Goal: Task Accomplishment & Management: Manage account settings

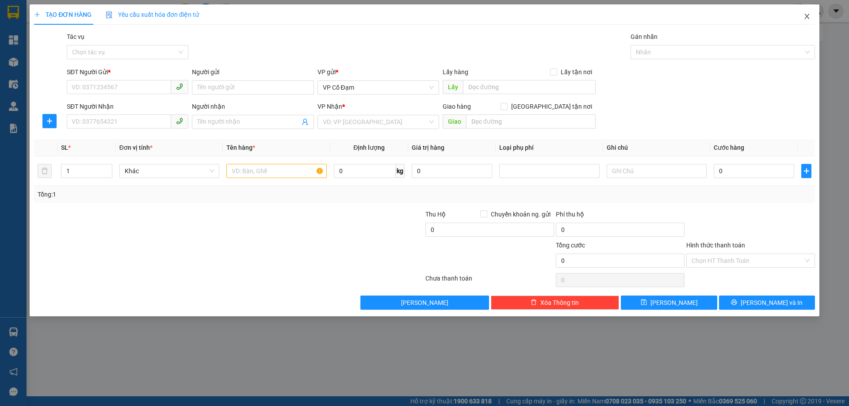
click at [812, 14] on span "Close" at bounding box center [807, 16] width 25 height 25
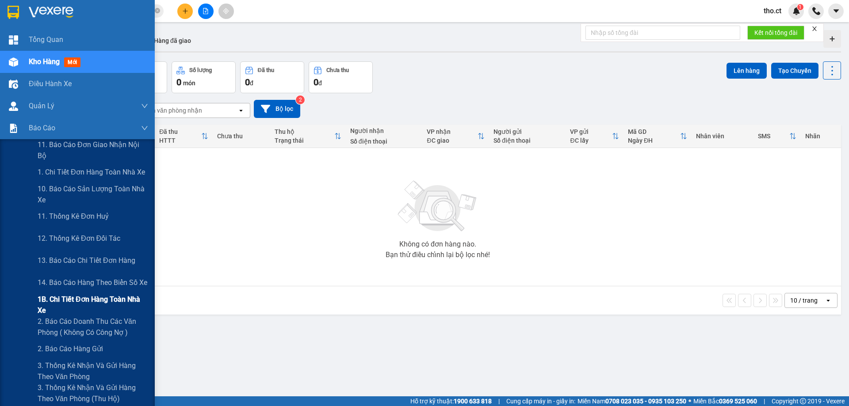
click at [84, 307] on span "1B. Chi tiết đơn hàng toàn nhà xe" at bounding box center [93, 305] width 111 height 22
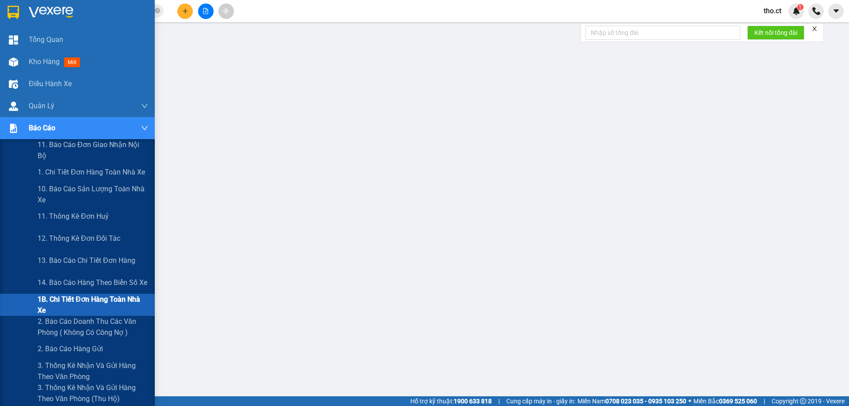
click at [60, 311] on span "1B. Chi tiết đơn hàng toàn nhà xe" at bounding box center [93, 305] width 111 height 22
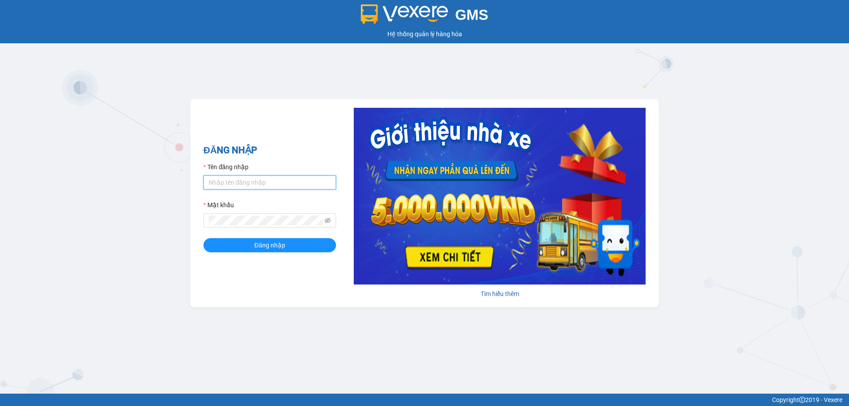
click at [286, 183] on input "Tên đăng nhập" at bounding box center [269, 183] width 133 height 14
type input "tho.ct"
click at [203, 238] on button "Đăng nhập" at bounding box center [269, 245] width 133 height 14
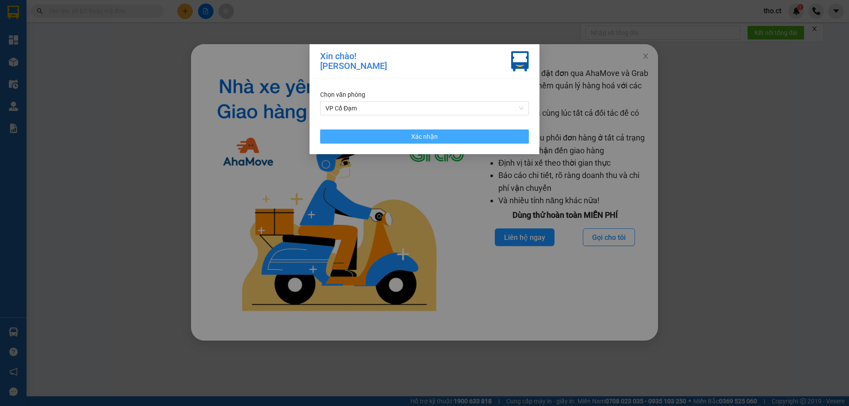
click at [424, 138] on span "Xác nhận" at bounding box center [424, 137] width 27 height 10
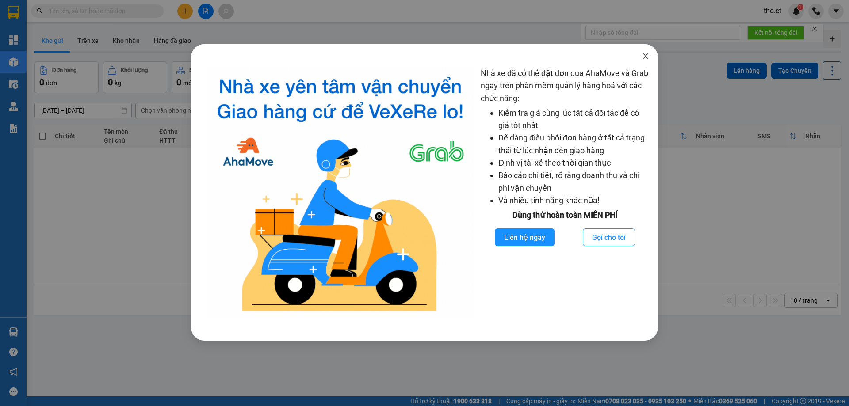
click at [653, 58] on span "Close" at bounding box center [645, 56] width 25 height 25
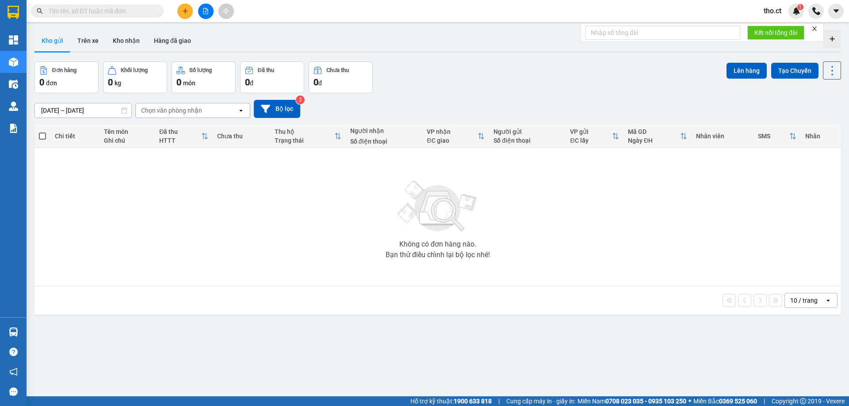
click at [116, 8] on input "text" at bounding box center [101, 11] width 104 height 10
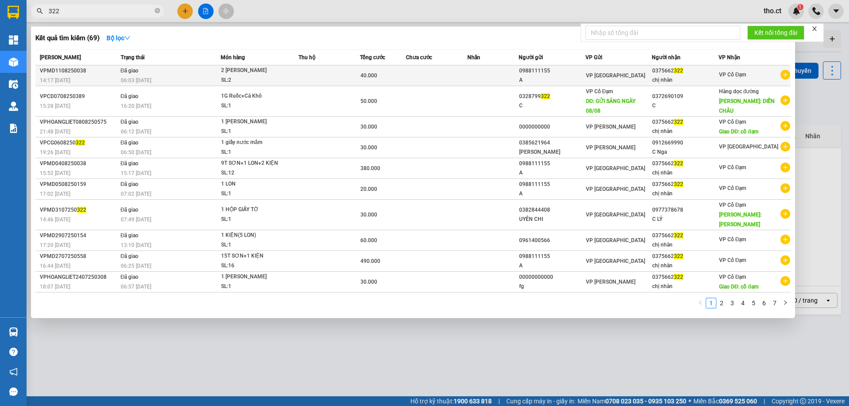
type input "322"
click at [230, 74] on div "2 THÙNG SƠN" at bounding box center [254, 71] width 66 height 10
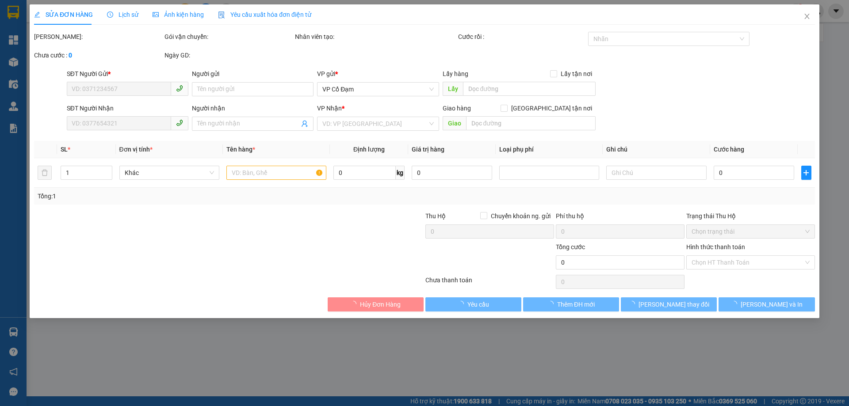
type input "0988111155"
type input "A"
type input "0375662322"
type input "chị nhàn"
type input "40.000"
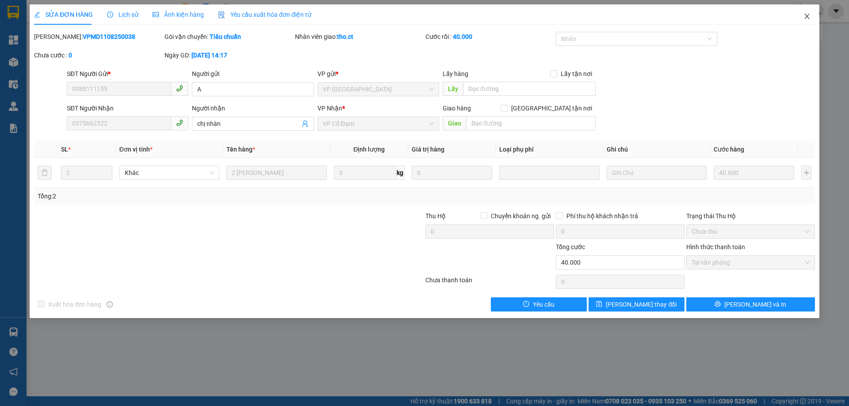
click at [804, 19] on icon "close" at bounding box center [807, 16] width 7 height 7
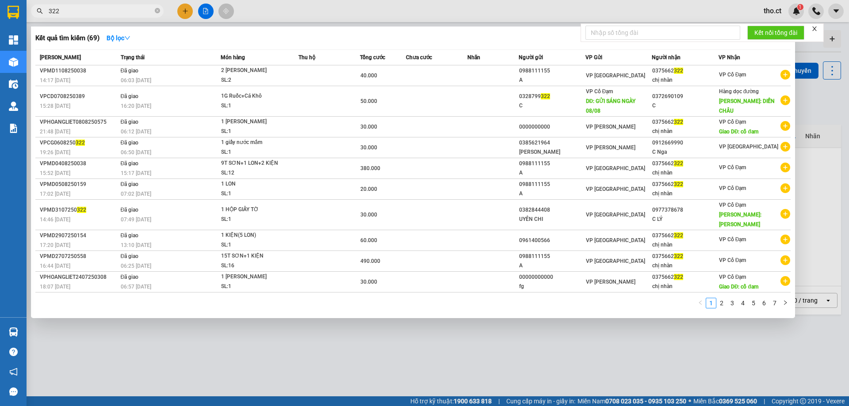
click at [125, 12] on input "322" at bounding box center [101, 11] width 104 height 10
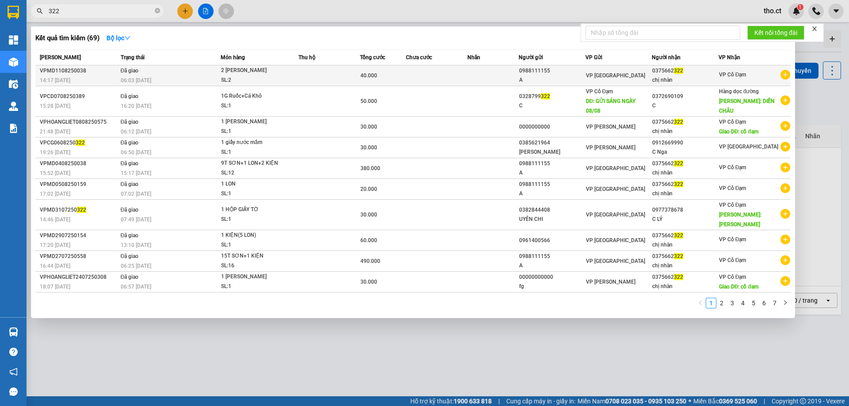
click at [739, 74] on span "VP Cổ Đạm" at bounding box center [732, 75] width 27 height 6
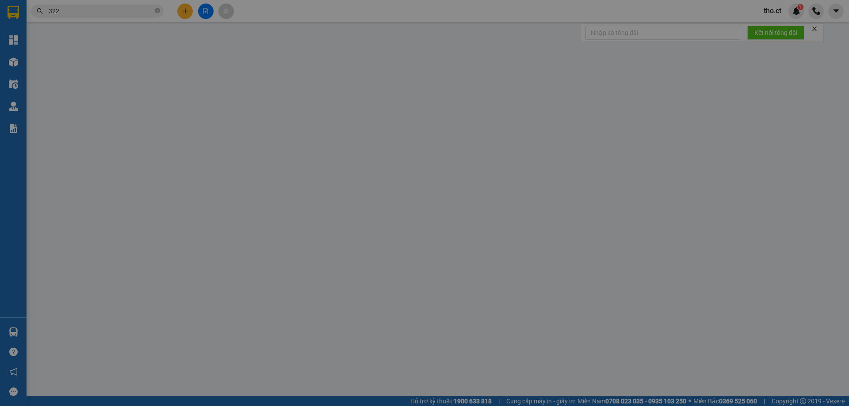
type input "0988111155"
type input "A"
type input "0375662322"
type input "chị nhàn"
type input "40.000"
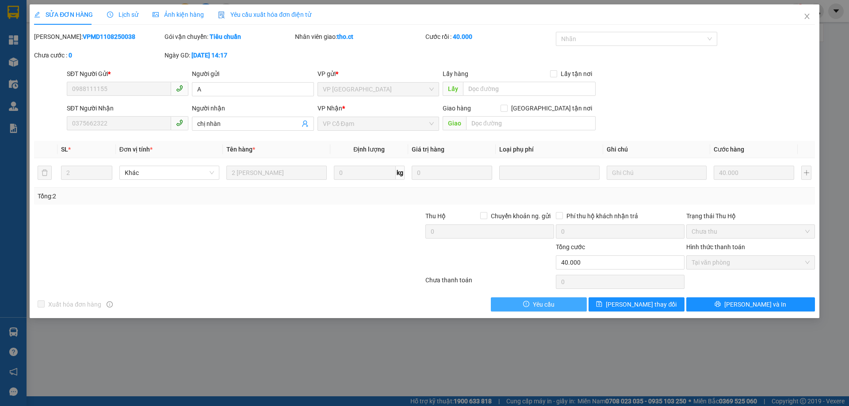
click at [560, 303] on button "Yêu cầu" at bounding box center [539, 305] width 96 height 14
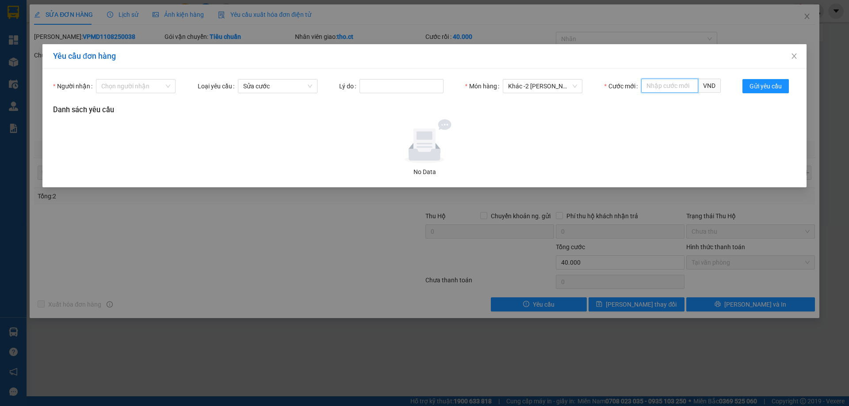
click at [667, 85] on input "Cước mới" at bounding box center [669, 86] width 57 height 14
click at [301, 87] on span "Sửa cước" at bounding box center [277, 86] width 69 height 13
click at [686, 88] on input "Cước mới" at bounding box center [669, 86] width 57 height 14
click at [669, 104] on div "60,000" at bounding box center [681, 104] width 69 height 10
type input "60,000"
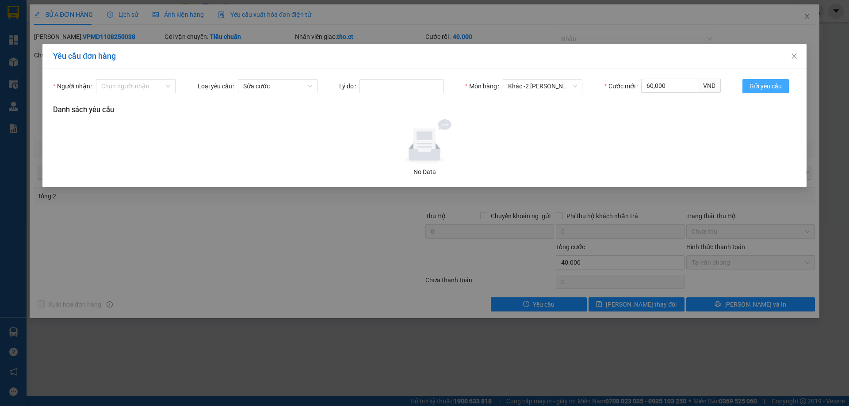
click at [768, 80] on button "Gửi yêu cầu" at bounding box center [766, 86] width 46 height 14
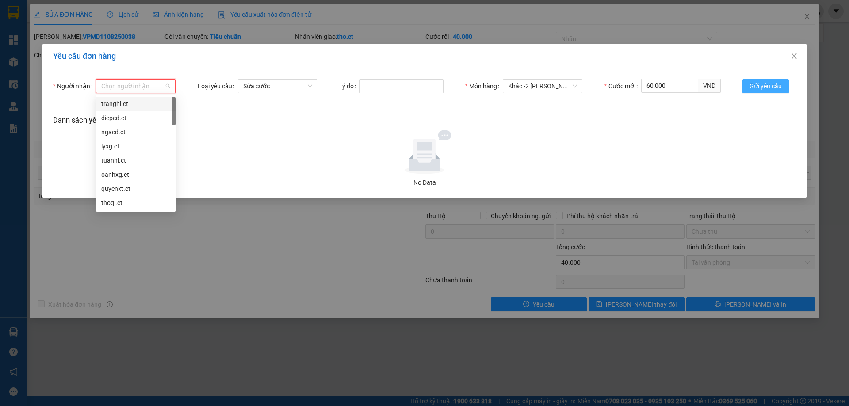
click at [132, 93] on div "Chọn người nhận" at bounding box center [136, 86] width 80 height 14
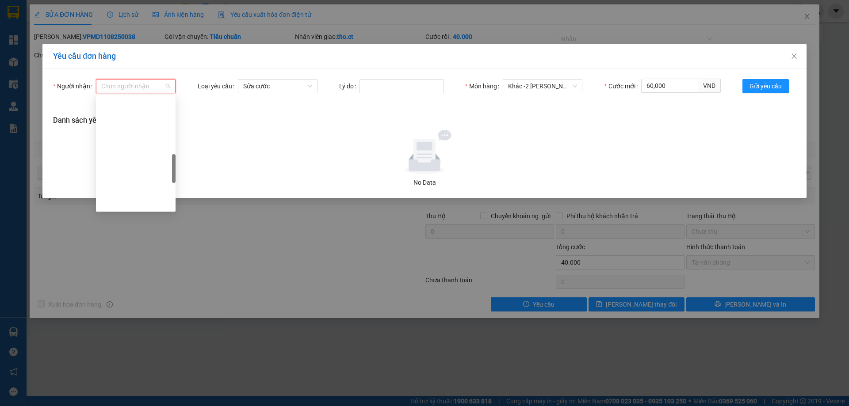
scroll to position [398, 0]
type input "th"
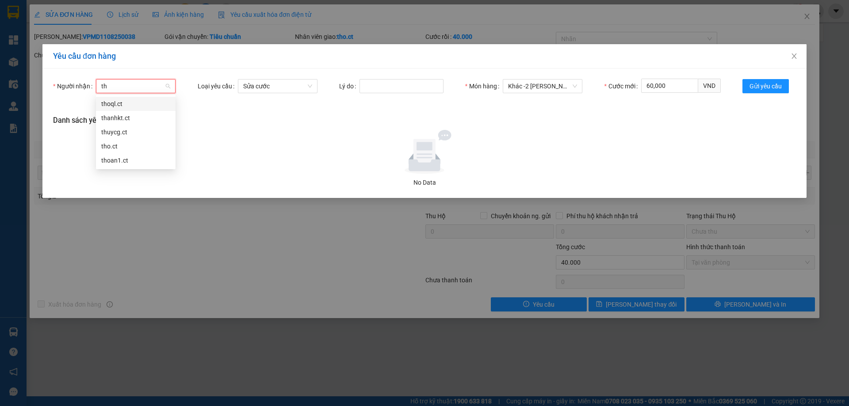
scroll to position [0, 0]
click at [139, 143] on div "tho.ct" at bounding box center [135, 147] width 69 height 10
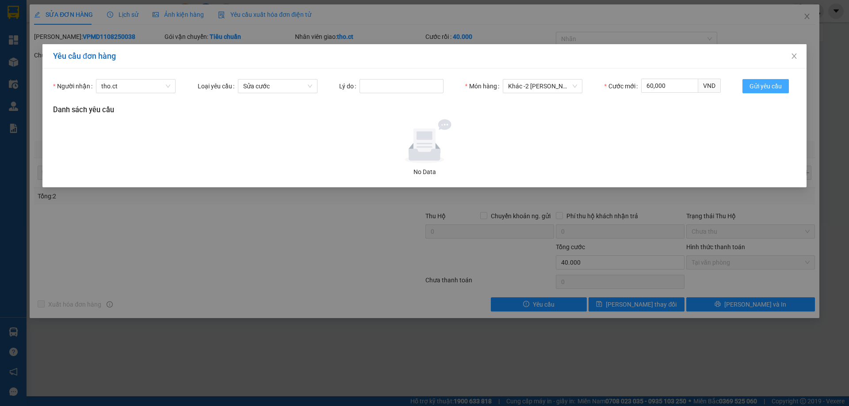
click at [775, 86] on span "Gửi yêu cầu" at bounding box center [766, 86] width 32 height 10
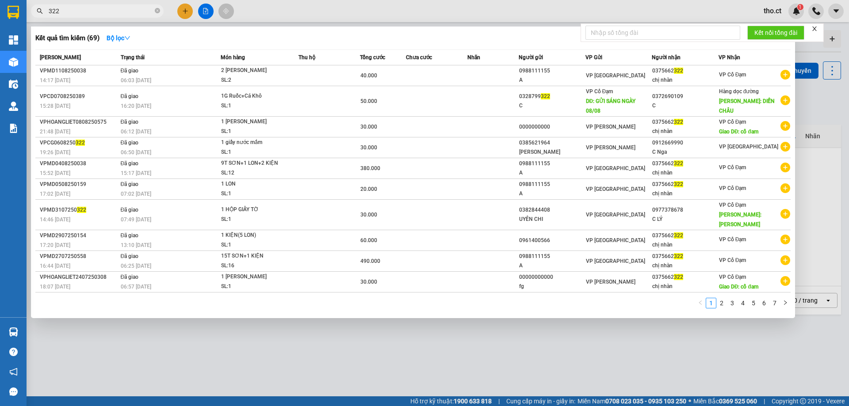
click at [134, 11] on input "322" at bounding box center [101, 11] width 104 height 10
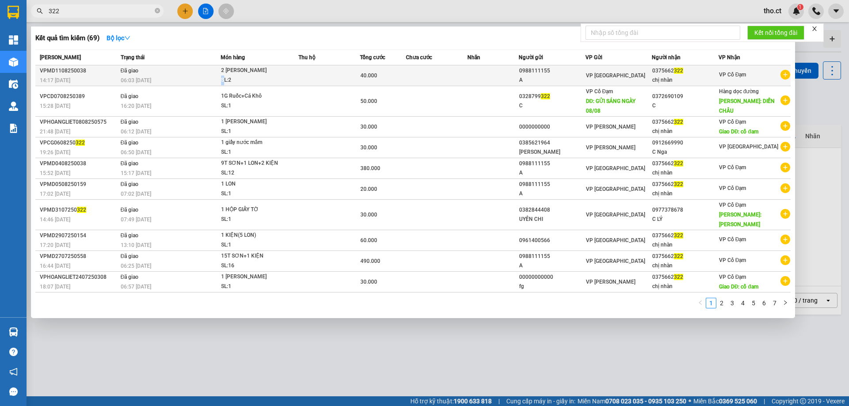
click at [223, 81] on div "SL: 2" at bounding box center [254, 81] width 66 height 10
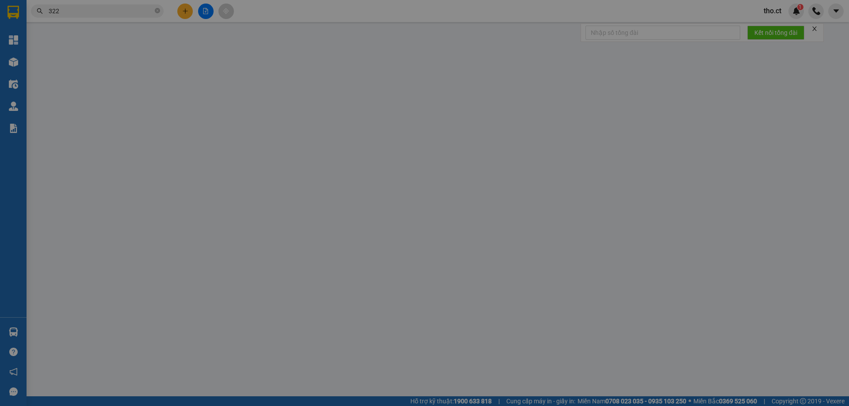
type input "0988111155"
type input "A"
type input "0375662322"
type input "chị nhàn"
type input "60.000"
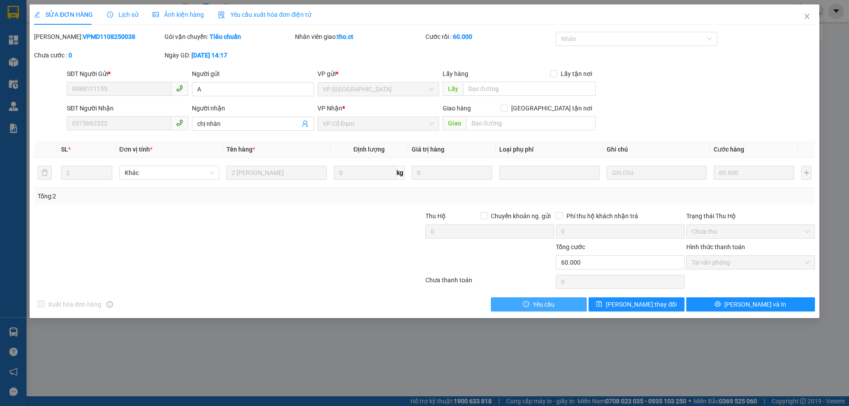
click at [548, 306] on span "Yêu cầu" at bounding box center [544, 305] width 22 height 10
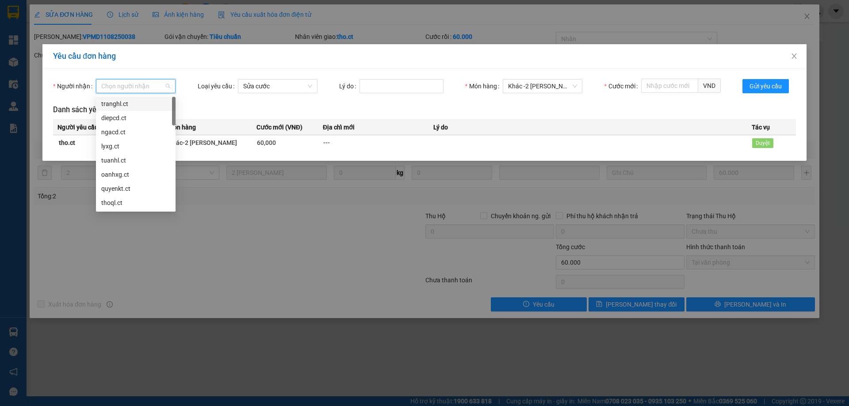
click at [139, 87] on input "Người nhận" at bounding box center [132, 86] width 63 height 13
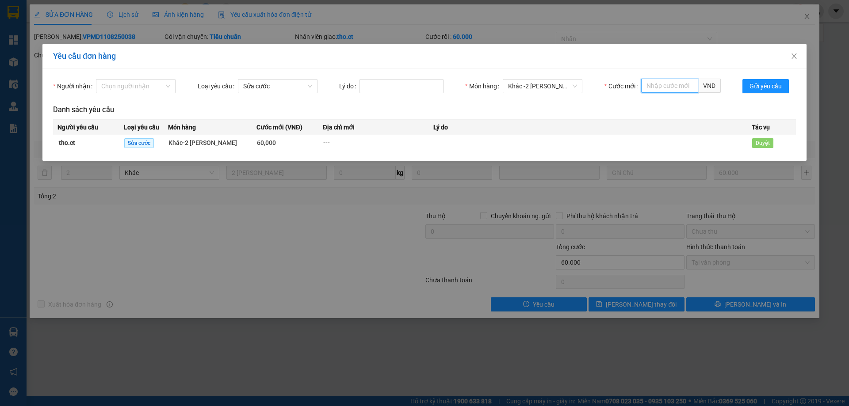
click at [658, 92] on input "Cước mới" at bounding box center [669, 86] width 57 height 14
click at [792, 51] on span "Close" at bounding box center [794, 56] width 25 height 25
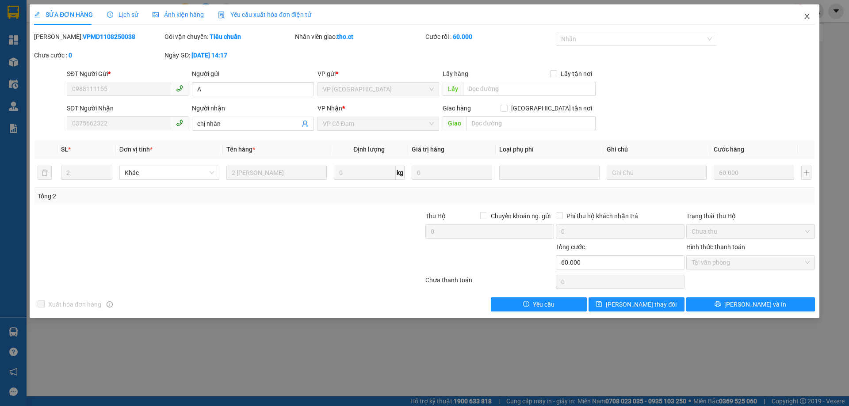
click at [805, 11] on span "Close" at bounding box center [807, 16] width 25 height 25
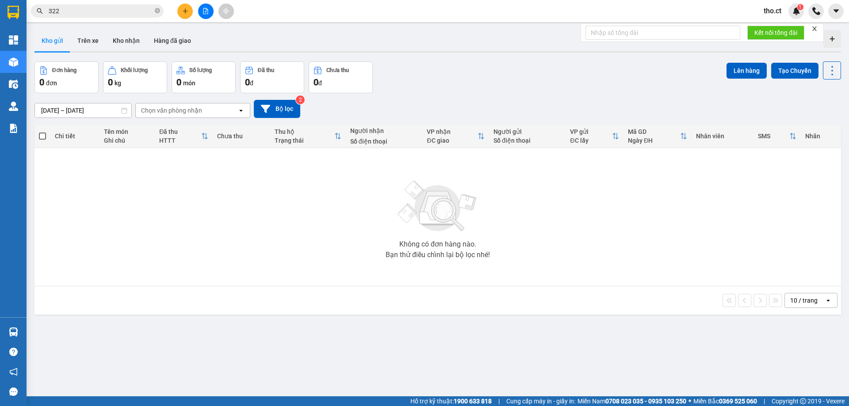
click at [114, 13] on input "322" at bounding box center [101, 11] width 104 height 10
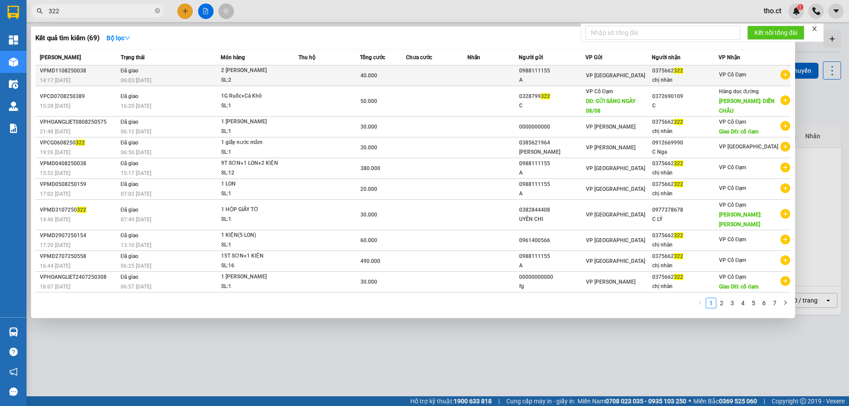
click at [103, 71] on div "VPMD1108250038" at bounding box center [79, 70] width 78 height 9
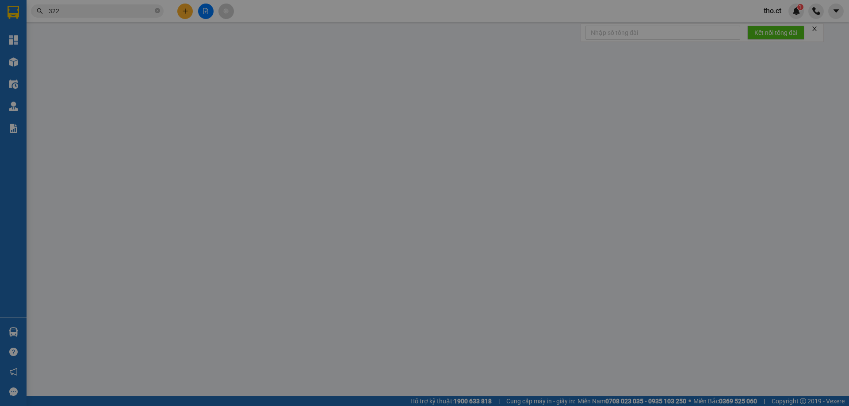
type input "0988111155"
type input "A"
type input "0375662322"
type input "chị nhàn"
type input "60.000"
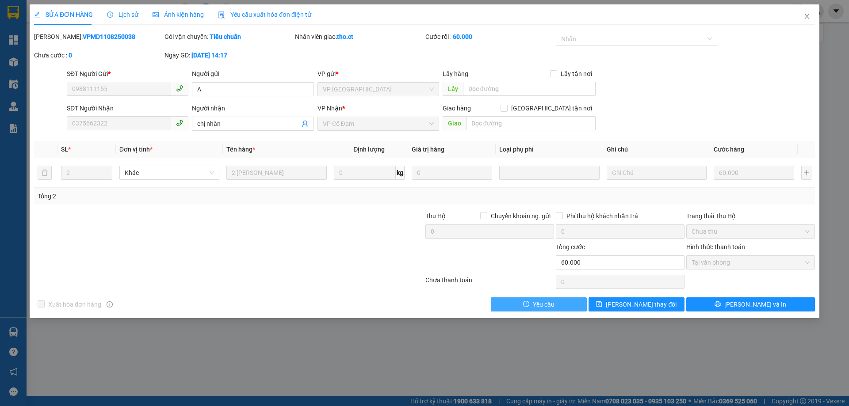
click at [537, 309] on span "Yêu cầu" at bounding box center [544, 305] width 22 height 10
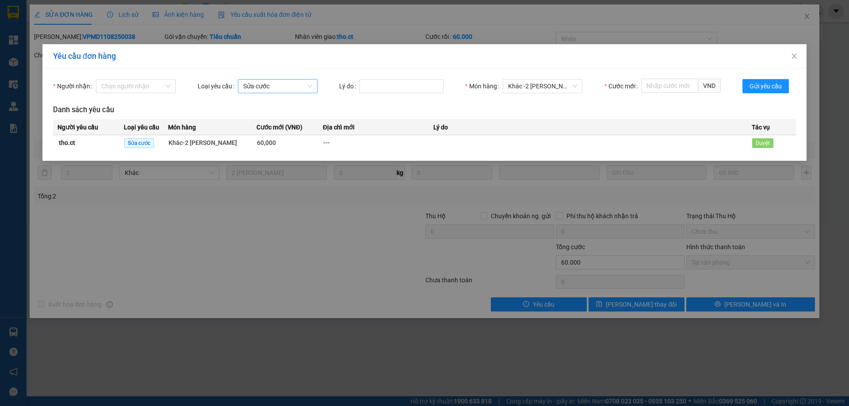
click at [288, 88] on span "Sửa cước" at bounding box center [277, 86] width 69 height 13
click at [335, 99] on form "Người nhận Chọn người nhận Loại yêu cầu Sửa cước Lý do Món hàng Khác - 2 THÙNG …" at bounding box center [424, 89] width 743 height 21
click at [155, 86] on input "Người nhận" at bounding box center [132, 86] width 63 height 13
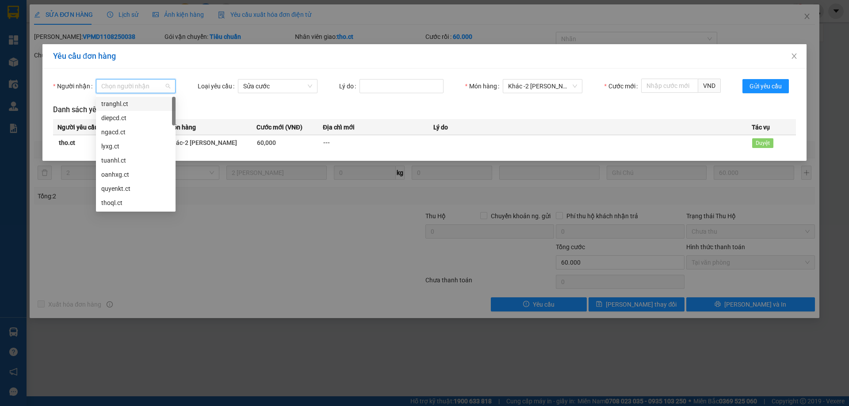
drag, startPoint x: 289, startPoint y: 109, endPoint x: 297, endPoint y: 109, distance: 8.0
click at [297, 109] on h3 "Danh sách yêu cầu" at bounding box center [424, 109] width 743 height 11
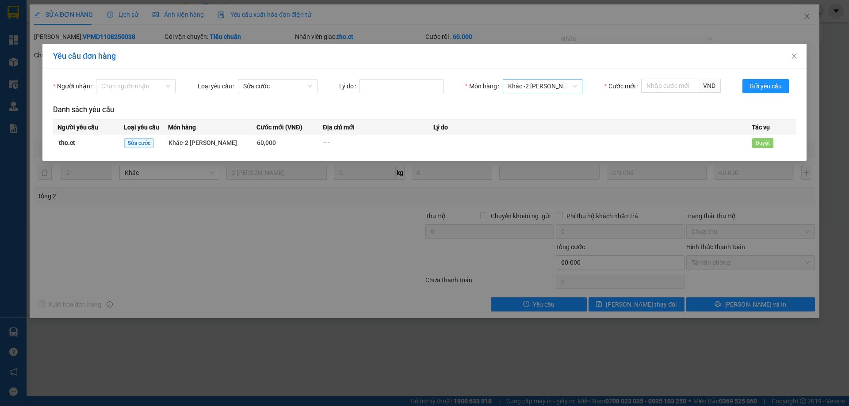
click at [552, 85] on span "- 2 THÙNG SƠN" at bounding box center [551, 86] width 54 height 7
click at [649, 99] on form "Người nhận Chọn người nhận Loại yêu cầu Sửa cước Lý do Món hàng Khác - 2 THÙNG …" at bounding box center [424, 89] width 743 height 21
click at [678, 83] on input "Cước mới" at bounding box center [669, 86] width 57 height 14
click at [710, 87] on span "VND" at bounding box center [709, 86] width 23 height 14
click at [140, 140] on span "Sửa cước" at bounding box center [139, 143] width 30 height 10
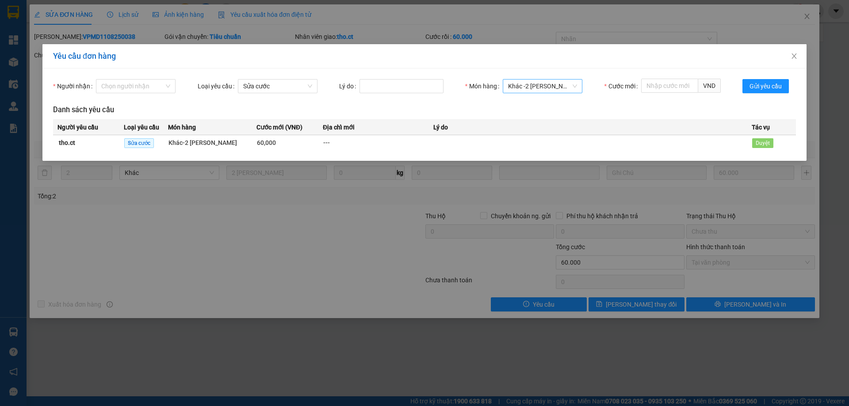
click at [540, 84] on span "- 2 THÙNG SƠN" at bounding box center [551, 86] width 54 height 7
drag, startPoint x: 604, startPoint y: 102, endPoint x: 690, endPoint y: 85, distance: 87.9
click at [613, 100] on div "Người nhận Chọn người nhận Loại yêu cầu Sửa cước Lý do Món hàng Khác - 2 THÙNG …" at bounding box center [424, 115] width 764 height 92
click at [709, 89] on span "VND" at bounding box center [709, 86] width 23 height 14
drag, startPoint x: 673, startPoint y: 110, endPoint x: 319, endPoint y: 115, distance: 353.4
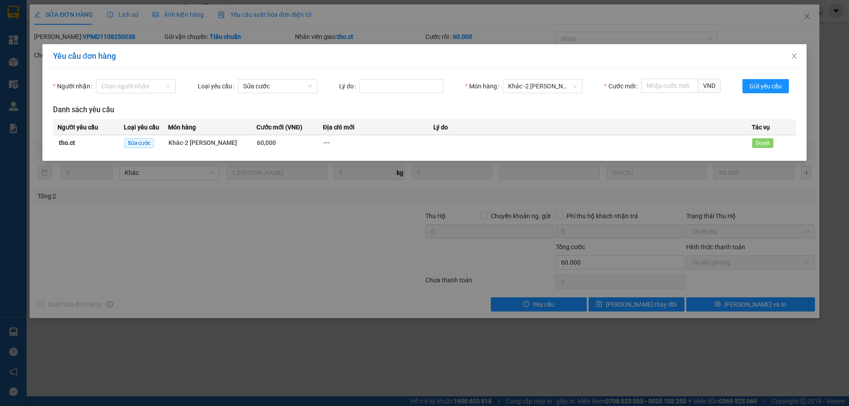
click at [662, 110] on h3 "Danh sách yêu cầu" at bounding box center [424, 109] width 743 height 11
click at [300, 79] on div "Sửa cước" at bounding box center [278, 86] width 80 height 14
drag, startPoint x: 351, startPoint y: 107, endPoint x: 83, endPoint y: 85, distance: 268.5
click at [347, 107] on h3 "Danh sách yêu cầu" at bounding box center [424, 109] width 743 height 11
click at [141, 85] on input "Người nhận" at bounding box center [132, 86] width 63 height 13
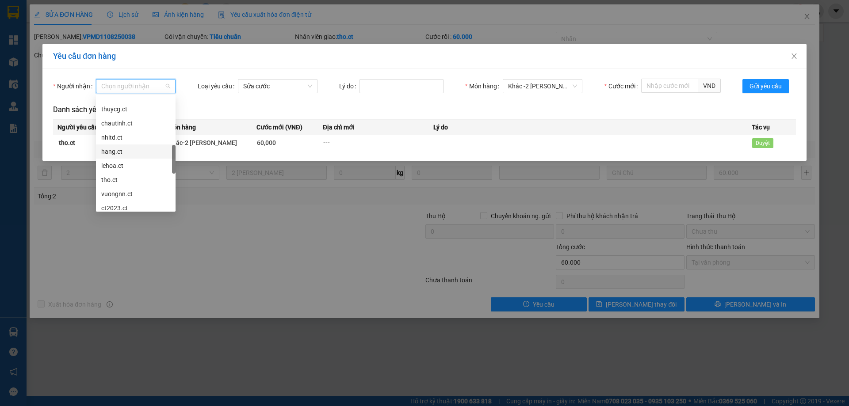
scroll to position [439, 0]
click at [281, 223] on div "Yêu cầu đơn hàng Người nhận Chọn người nhận Loại yêu cầu Sửa cước Lý do Món hàn…" at bounding box center [424, 203] width 849 height 406
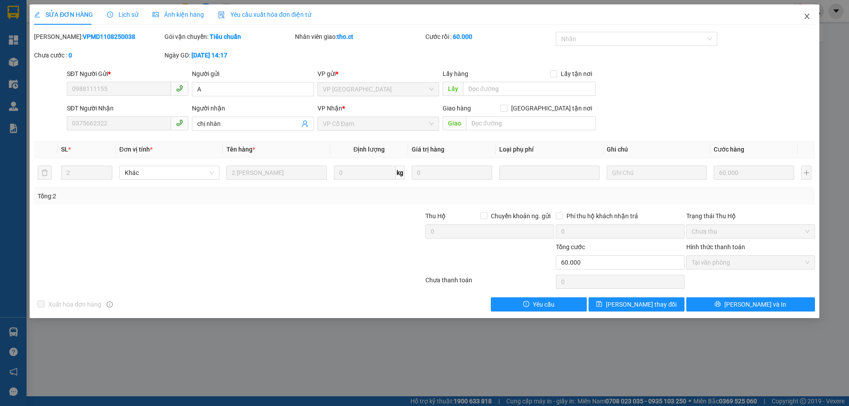
click at [805, 15] on icon "close" at bounding box center [807, 16] width 5 height 5
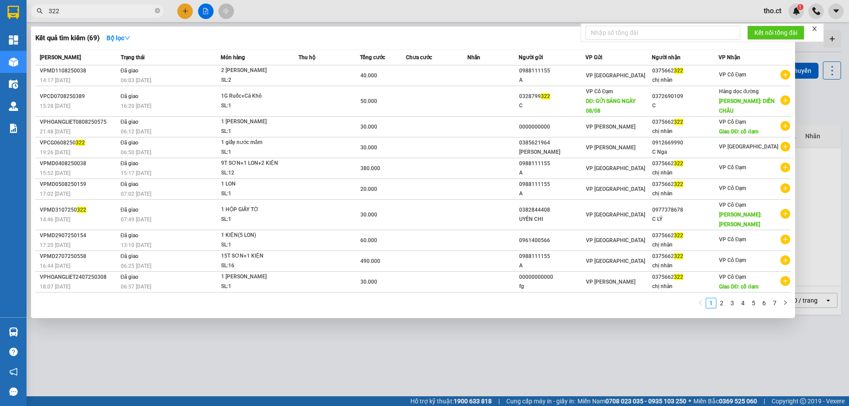
click at [120, 11] on input "322" at bounding box center [101, 11] width 104 height 10
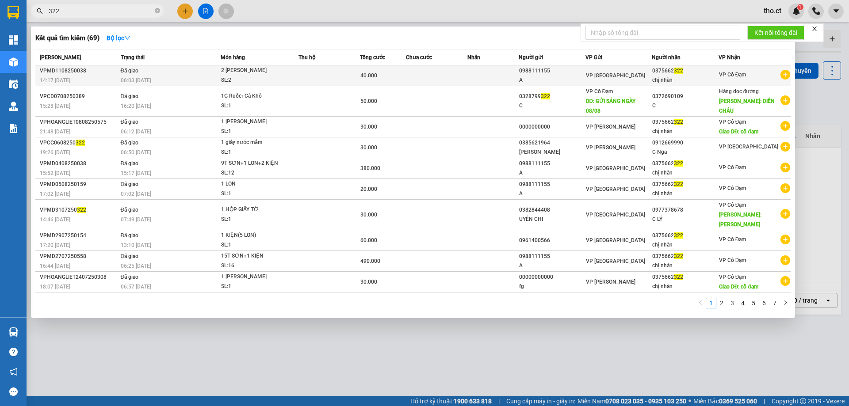
click at [259, 73] on div "2 THÙNG SƠN" at bounding box center [254, 71] width 66 height 10
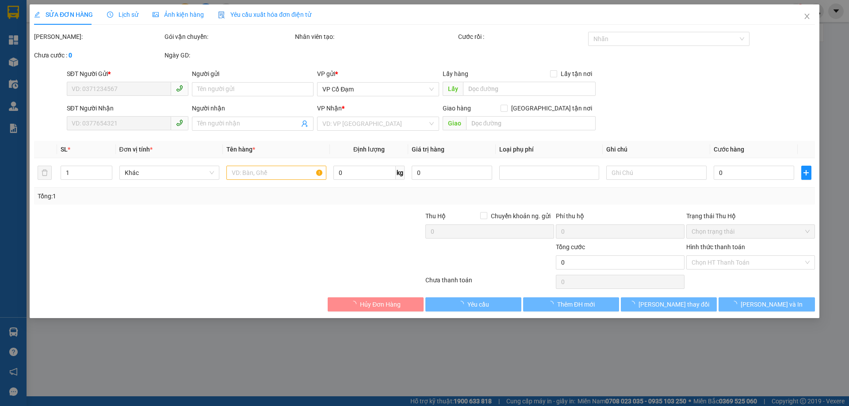
type input "0988111155"
type input "A"
type input "0375662322"
type input "chị nhàn"
type input "60.000"
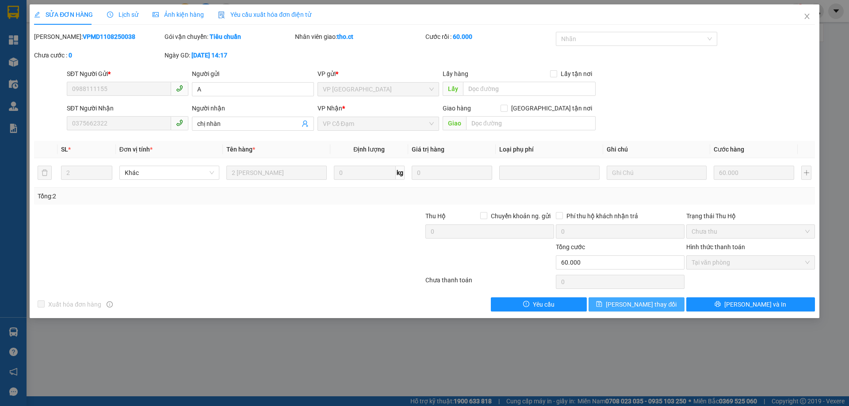
click at [652, 306] on span "Lưu thay đổi" at bounding box center [641, 305] width 71 height 10
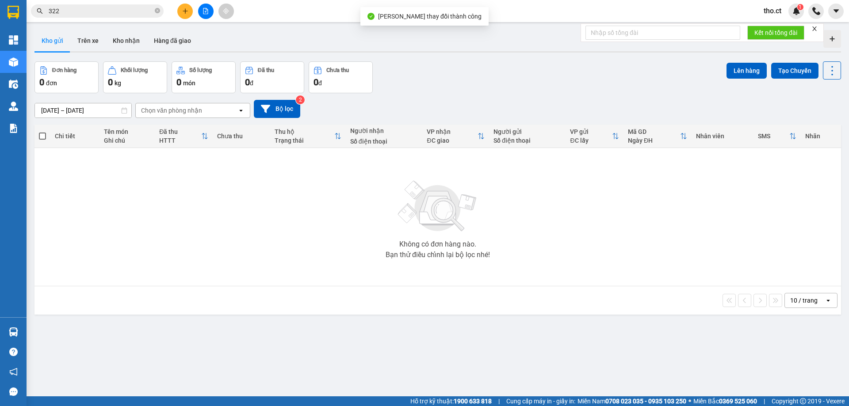
click at [118, 11] on input "322" at bounding box center [101, 11] width 104 height 10
click at [143, 15] on input "text" at bounding box center [101, 11] width 104 height 10
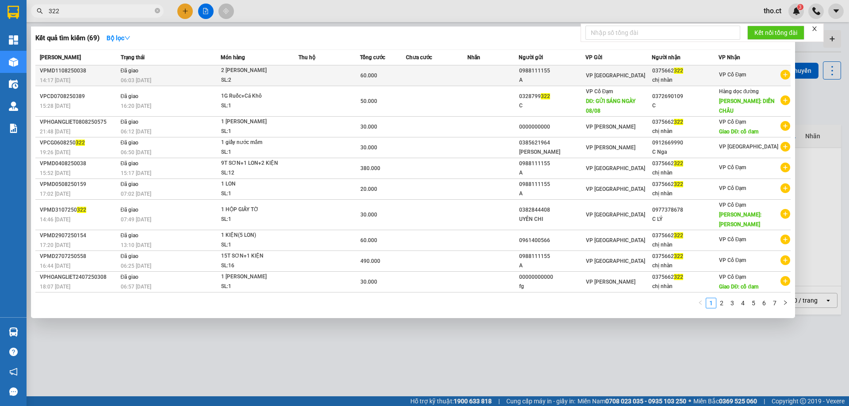
type input "322"
click at [208, 73] on td "Đã giao 06:03 - 12/08" at bounding box center [170, 75] width 103 height 21
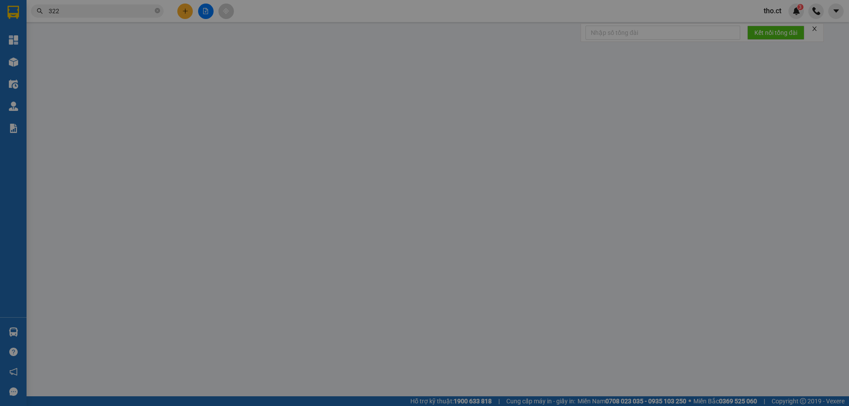
type input "0988111155"
type input "A"
type input "0375662322"
type input "chị nhàn"
type input "60.000"
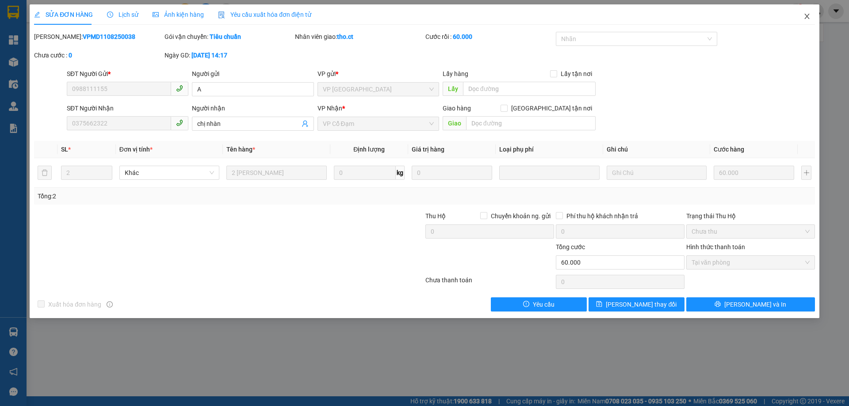
click at [808, 17] on icon "close" at bounding box center [807, 16] width 7 height 7
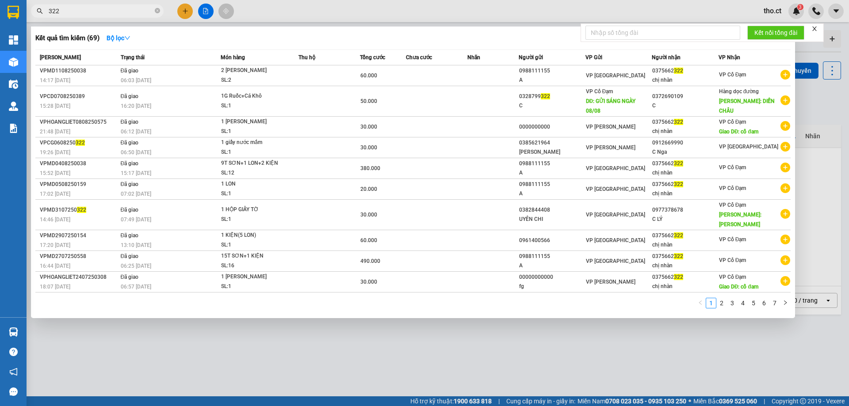
click at [117, 8] on input "322" at bounding box center [101, 11] width 104 height 10
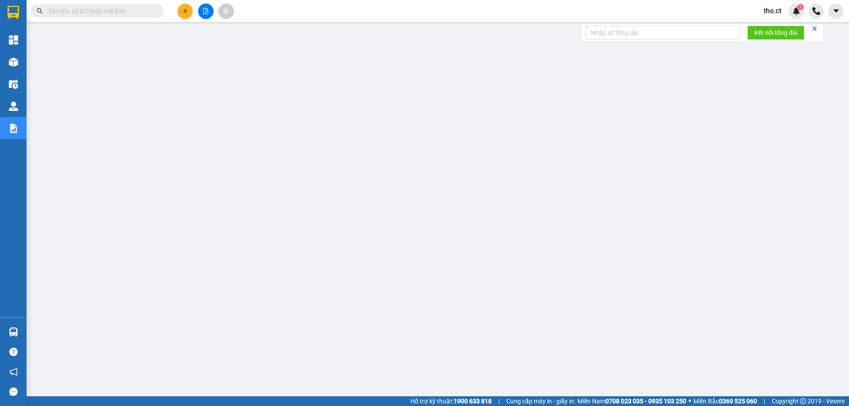
click at [102, 10] on input "text" at bounding box center [101, 11] width 104 height 10
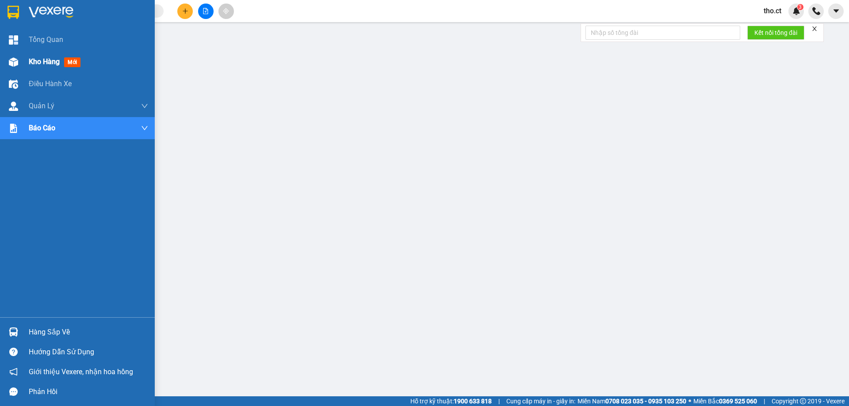
click at [42, 59] on span "Kho hàng" at bounding box center [44, 61] width 31 height 8
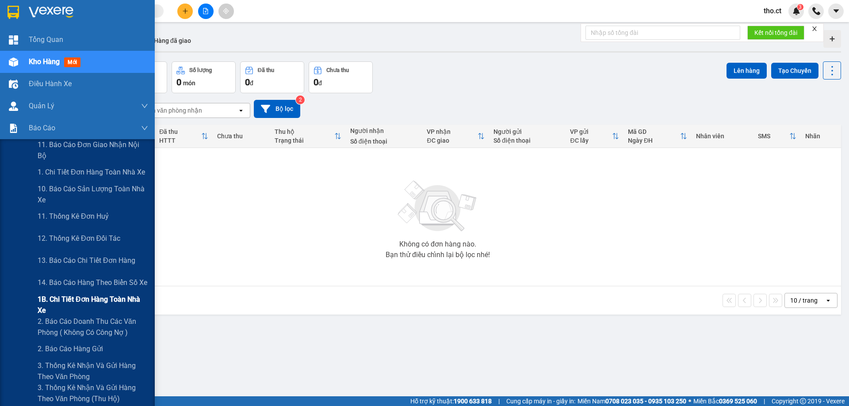
drag, startPoint x: 53, startPoint y: 298, endPoint x: 53, endPoint y: 288, distance: 9.7
click at [53, 297] on span "1B. Chi tiết đơn hàng toàn nhà xe" at bounding box center [93, 305] width 111 height 22
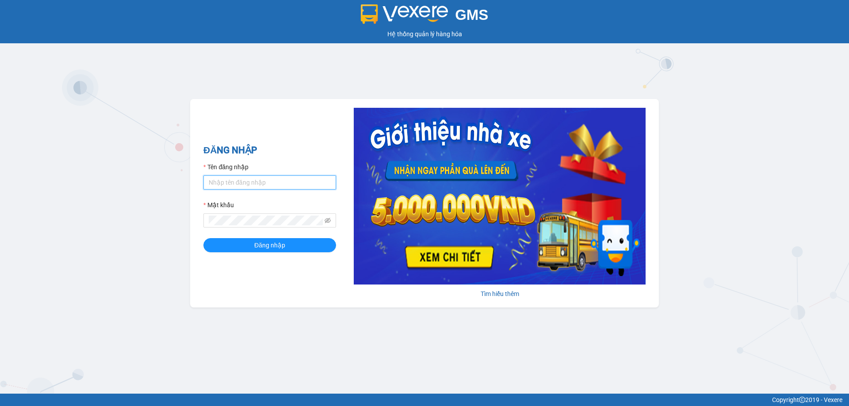
click at [297, 182] on input "Tên đăng nhập" at bounding box center [269, 183] width 133 height 14
type input "tho.ct"
click at [275, 214] on span at bounding box center [269, 221] width 133 height 14
click at [203, 238] on button "Đăng nhập" at bounding box center [269, 245] width 133 height 14
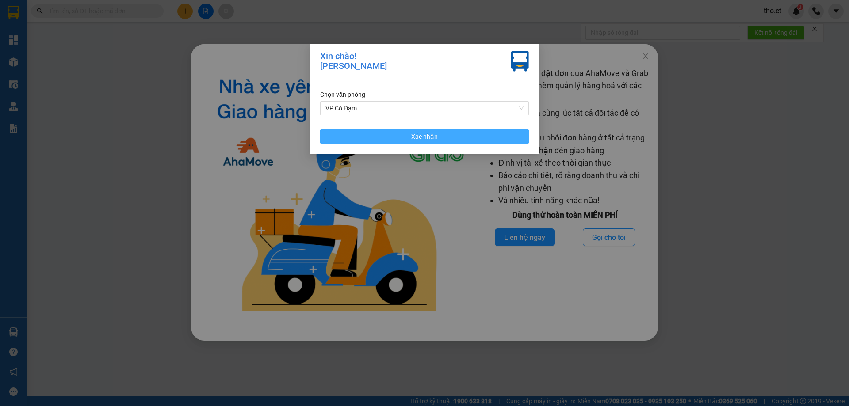
drag, startPoint x: 432, startPoint y: 130, endPoint x: 502, endPoint y: 145, distance: 70.9
click at [429, 131] on button "Xác nhận" at bounding box center [424, 137] width 209 height 14
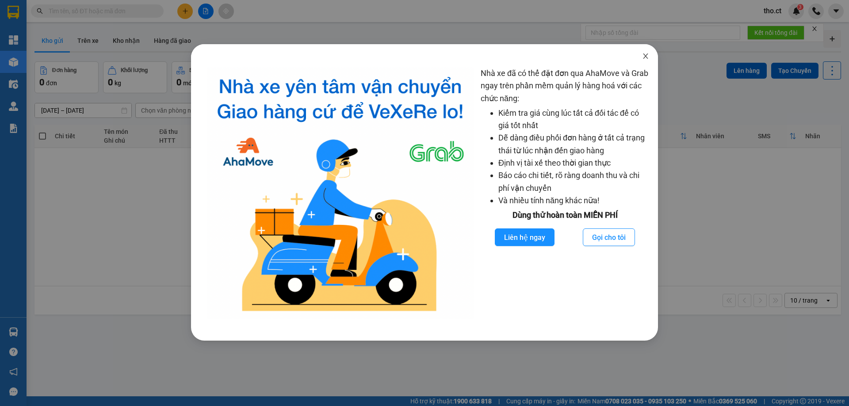
click at [649, 57] on span "Close" at bounding box center [645, 56] width 25 height 25
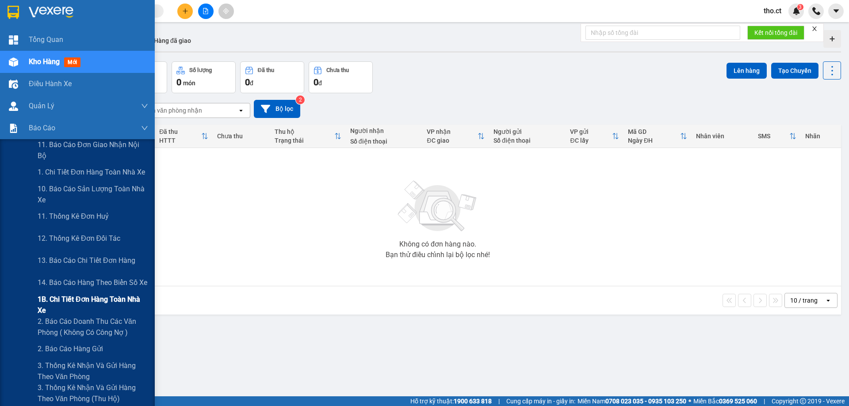
click at [81, 303] on span "1B. Chi tiết đơn hàng toàn nhà xe" at bounding box center [93, 305] width 111 height 22
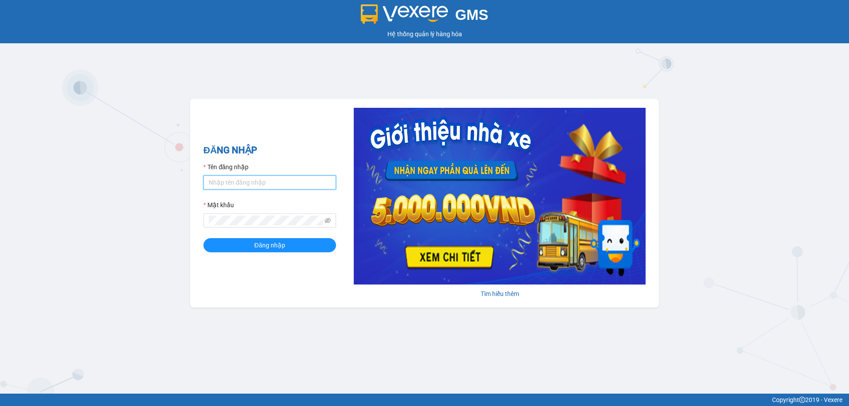
click at [235, 185] on input "Tên đăng nhập" at bounding box center [269, 183] width 133 height 14
type input "diepcd.ct"
click at [203, 238] on button "Đăng nhập" at bounding box center [269, 245] width 133 height 14
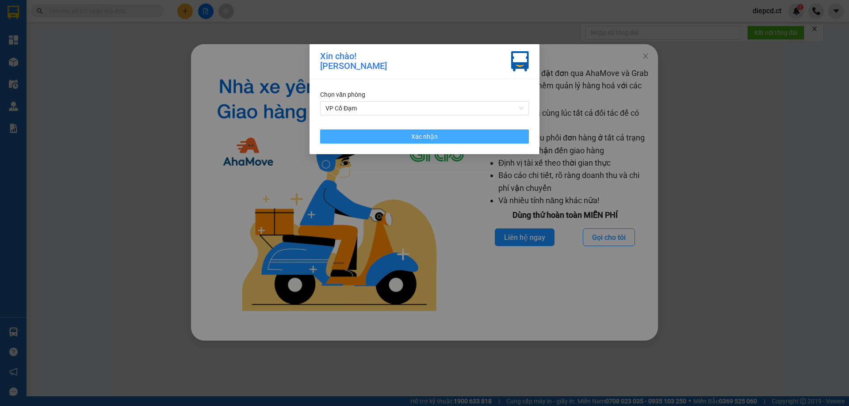
click at [412, 135] on span "Xác nhận" at bounding box center [424, 137] width 27 height 10
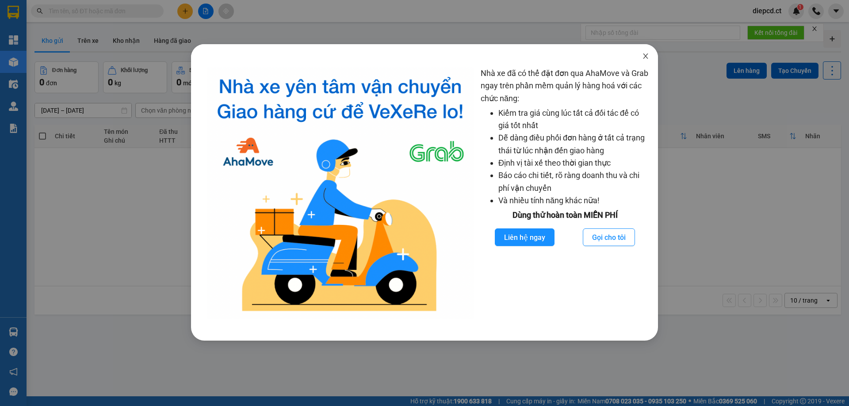
click at [645, 56] on icon "close" at bounding box center [645, 56] width 5 height 5
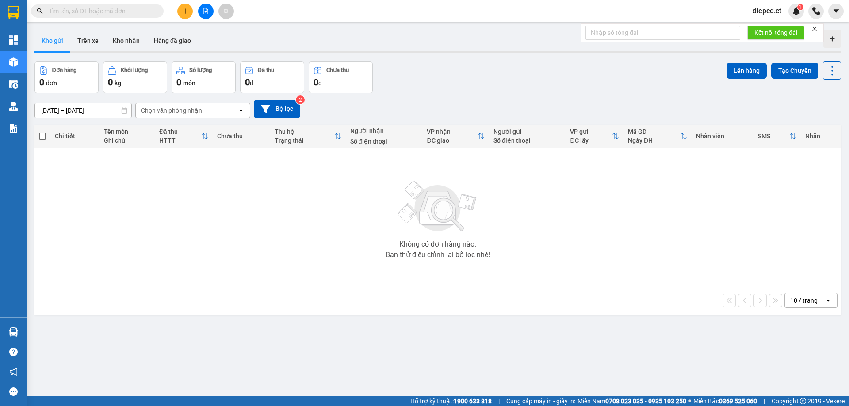
click at [133, 12] on input "text" at bounding box center [101, 11] width 104 height 10
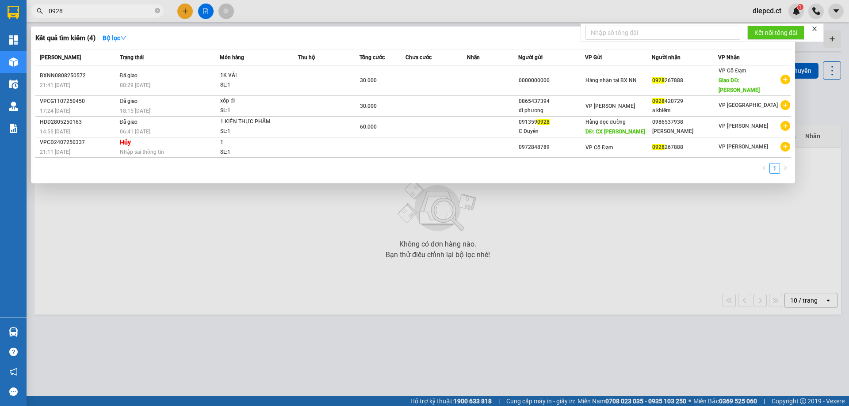
type input "0928"
click at [158, 11] on icon "close-circle" at bounding box center [157, 10] width 5 height 5
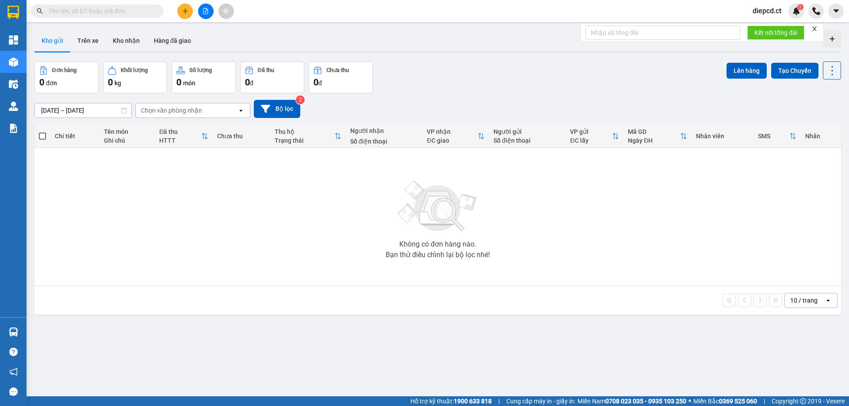
click at [123, 12] on input "text" at bounding box center [101, 11] width 104 height 10
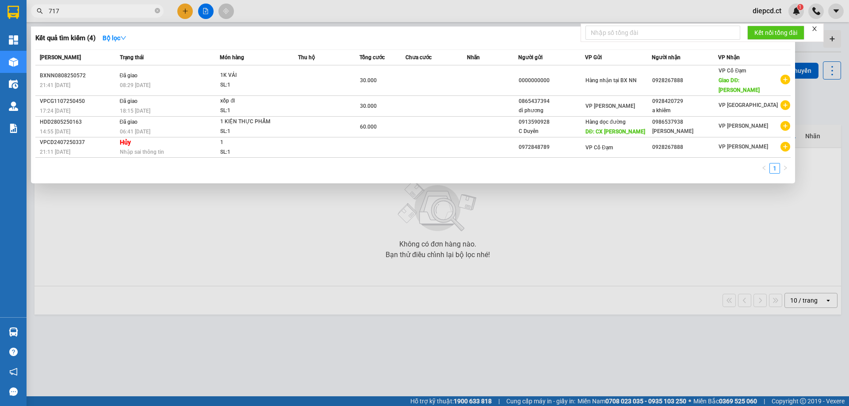
type input "7174"
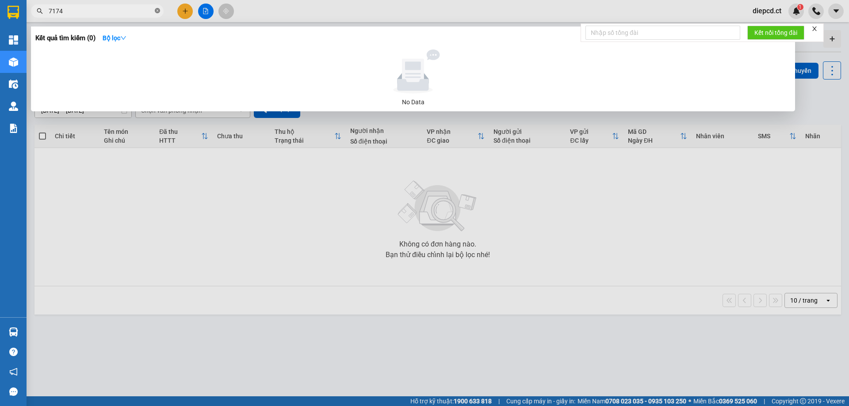
click at [157, 10] on icon "close-circle" at bounding box center [157, 10] width 5 height 5
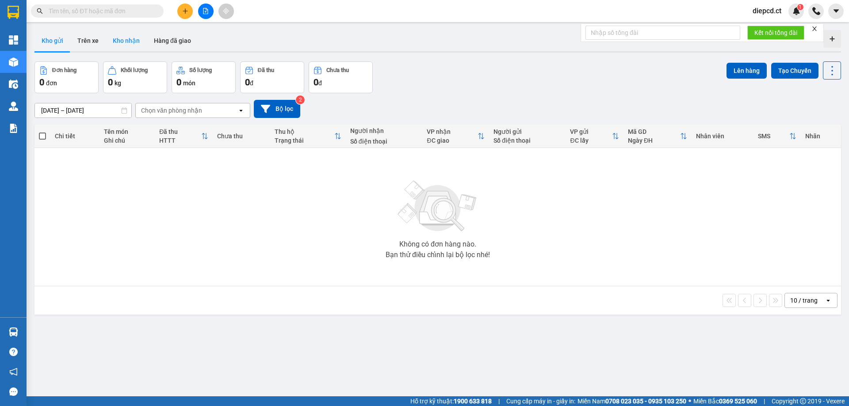
click at [135, 48] on button "Kho nhận" at bounding box center [126, 40] width 41 height 21
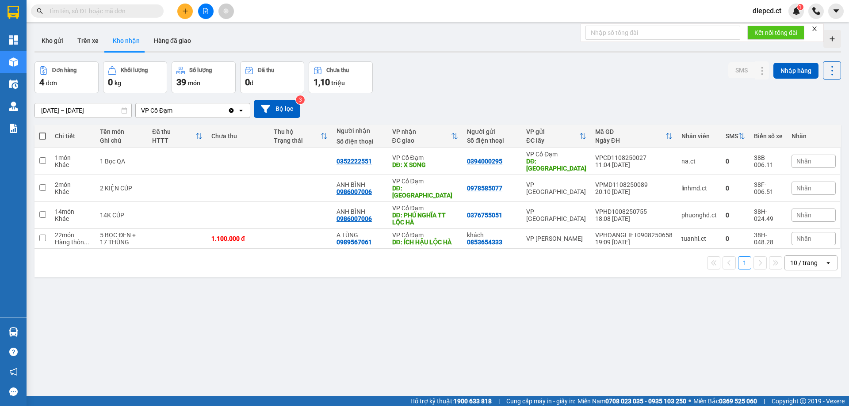
click at [58, 104] on input "[DATE] – [DATE]" at bounding box center [83, 110] width 96 height 14
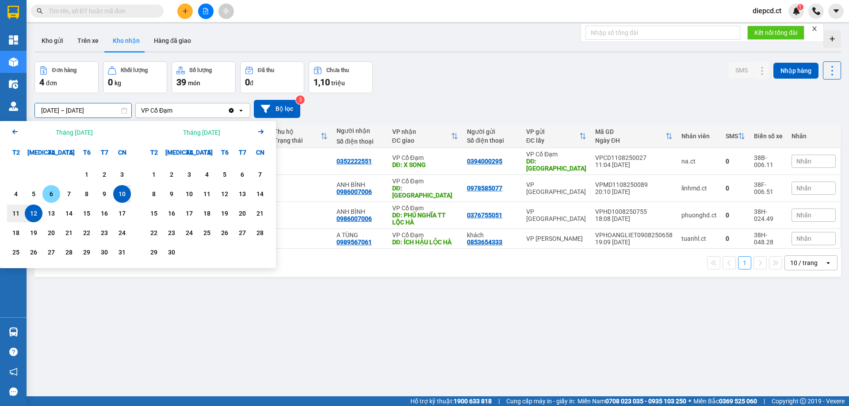
click at [43, 196] on div "6" at bounding box center [51, 194] width 18 height 18
type input "[DATE] – / /"
click at [301, 109] on div "[DATE] – / / Press the down arrow key to interact with the calendar and select …" at bounding box center [437, 109] width 807 height 18
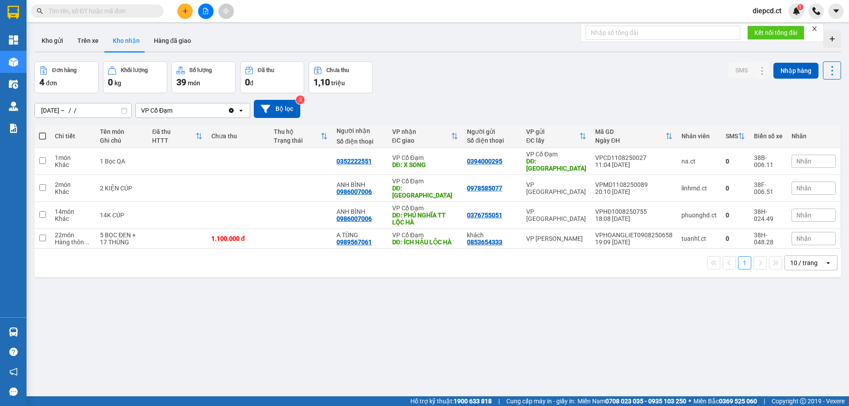
click at [301, 109] on div "[DATE] – / / Press the down arrow key to interact with the calendar and select …" at bounding box center [437, 109] width 807 height 18
click at [285, 112] on button "Bộ lọc" at bounding box center [277, 109] width 46 height 18
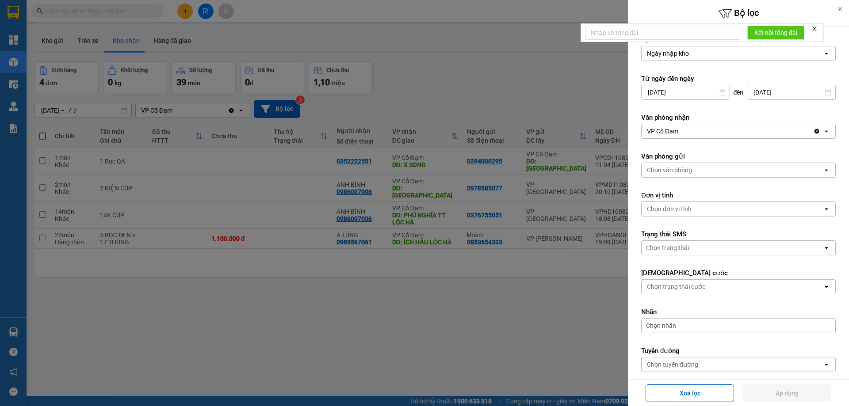
click at [675, 96] on input "[DATE]" at bounding box center [686, 92] width 88 height 14
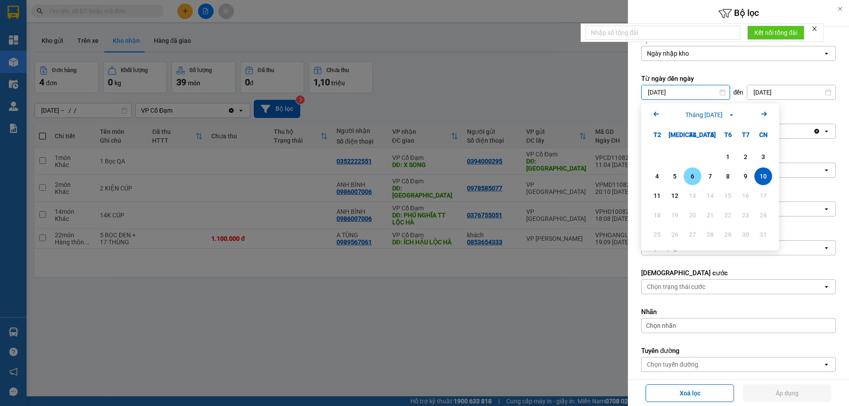
click at [689, 174] on div "6" at bounding box center [692, 176] width 12 height 11
type input "[DATE]"
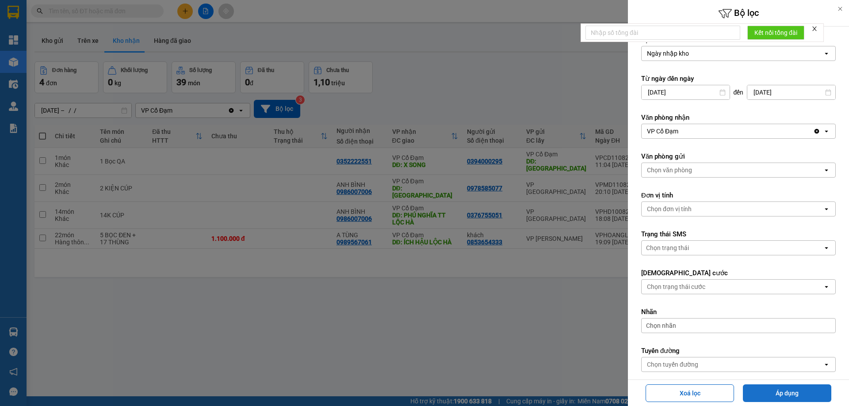
click at [798, 399] on button "Áp dụng" at bounding box center [787, 394] width 88 height 18
type input "[DATE] – [DATE]"
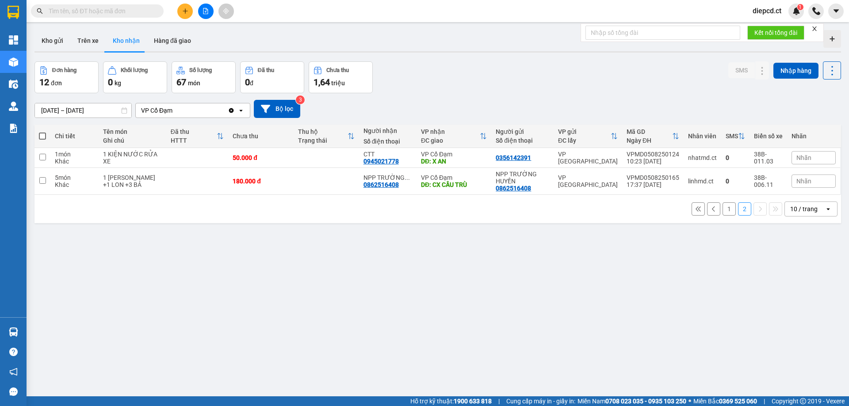
click at [723, 209] on button "1" at bounding box center [729, 209] width 13 height 13
